Goal: Task Accomplishment & Management: Use online tool/utility

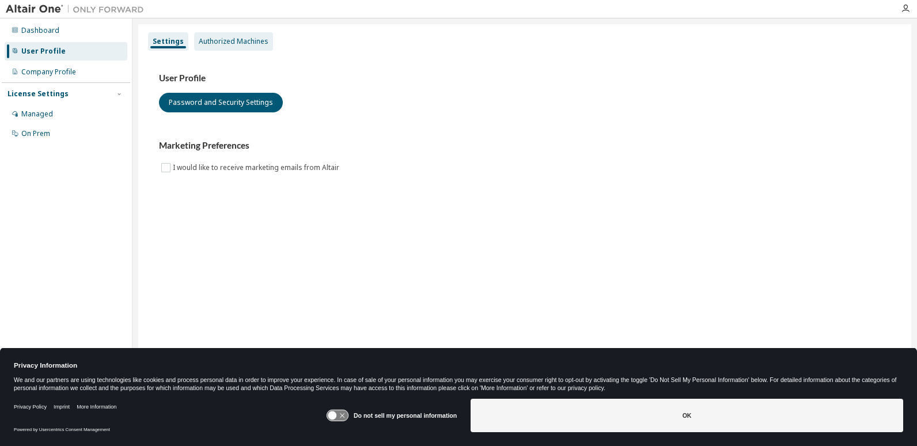
click at [227, 39] on div "Authorized Machines" at bounding box center [234, 41] width 70 height 9
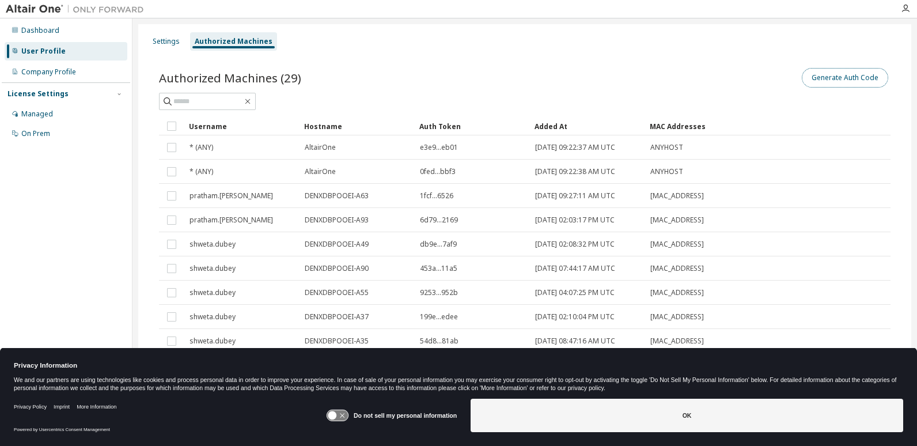
click at [830, 82] on button "Generate Auth Code" at bounding box center [845, 78] width 86 height 20
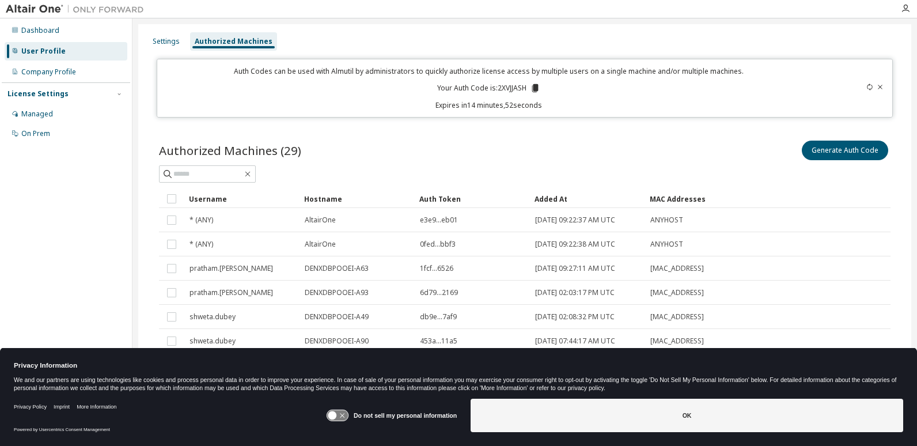
click at [533, 88] on icon at bounding box center [535, 88] width 6 height 8
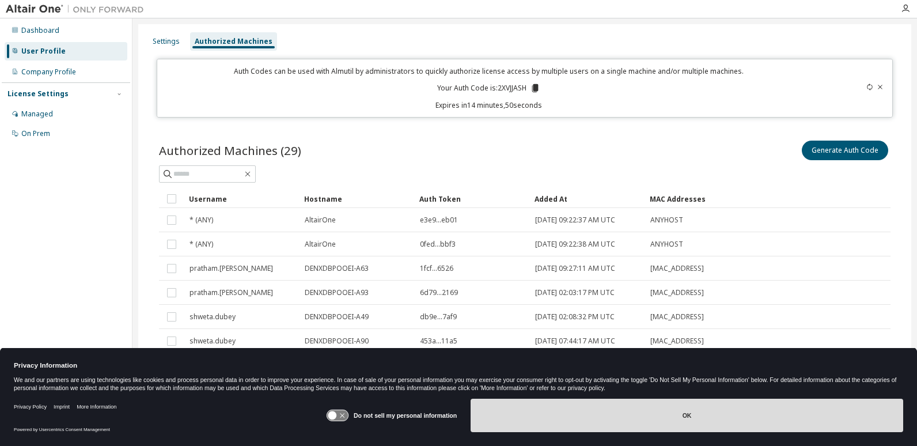
click at [650, 405] on button "OK" at bounding box center [686, 414] width 432 height 33
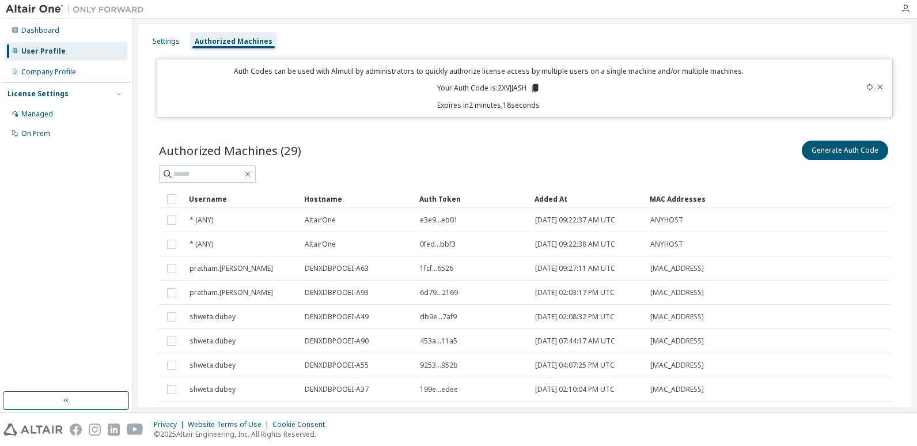
click at [726, 159] on div "Generate Auth Code" at bounding box center [708, 150] width 366 height 24
drag, startPoint x: 500, startPoint y: 166, endPoint x: 481, endPoint y: 174, distance: 20.1
click at [487, 171] on div at bounding box center [524, 173] width 731 height 17
